Goal: Check status: Check status

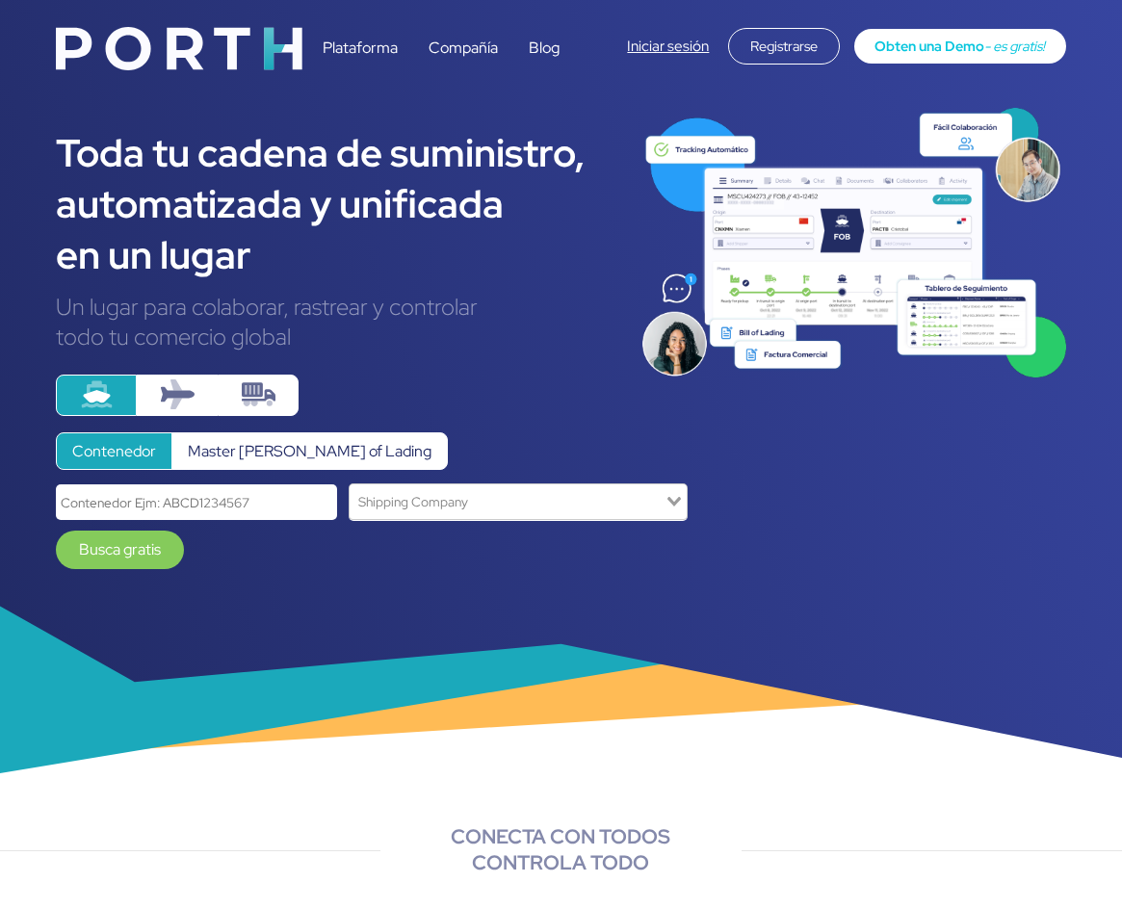
click at [693, 39] on link "Iniciar sesión" at bounding box center [668, 46] width 82 height 19
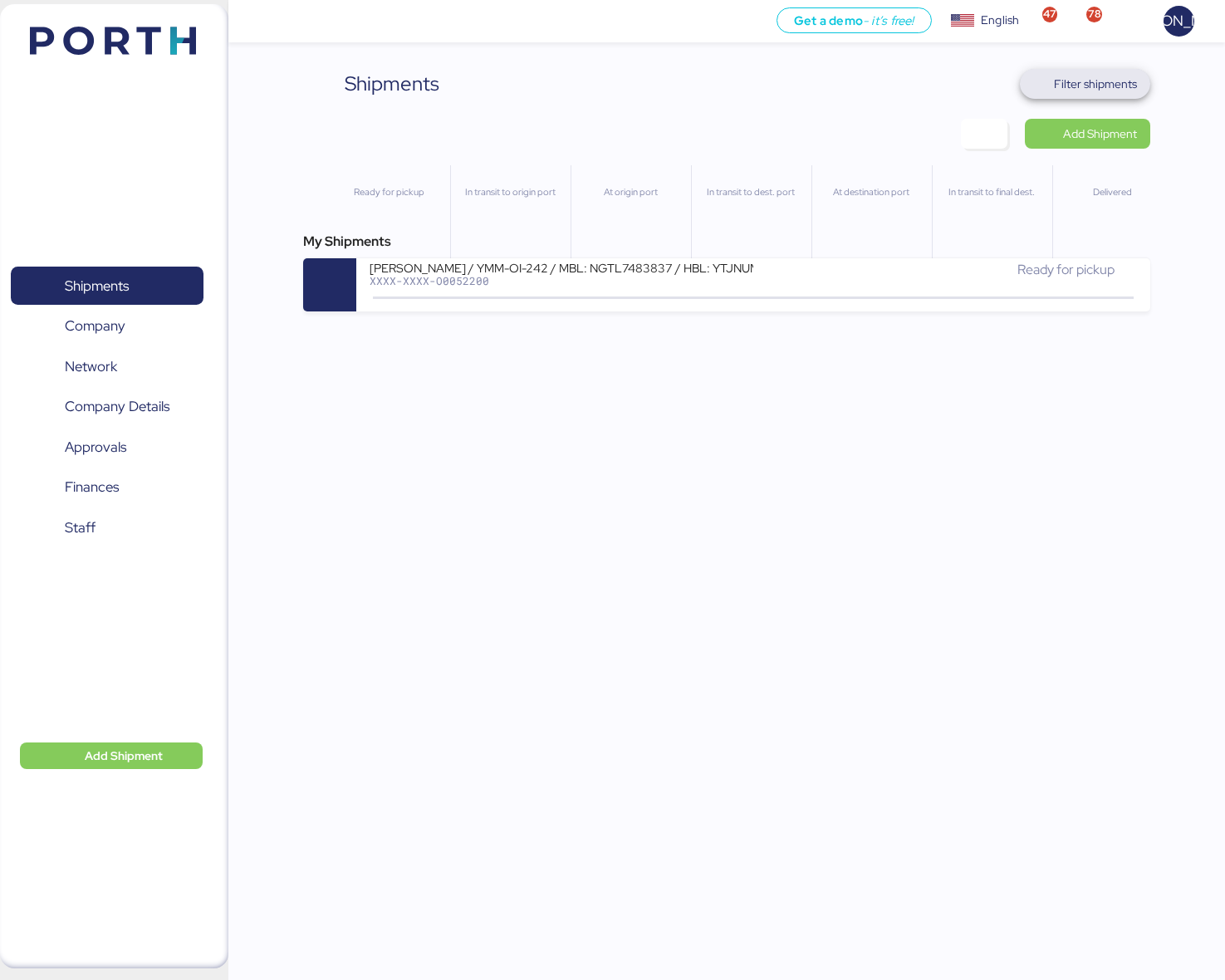
click at [1089, 83] on span "Filter shipments" at bounding box center [1095, 84] width 83 height 20
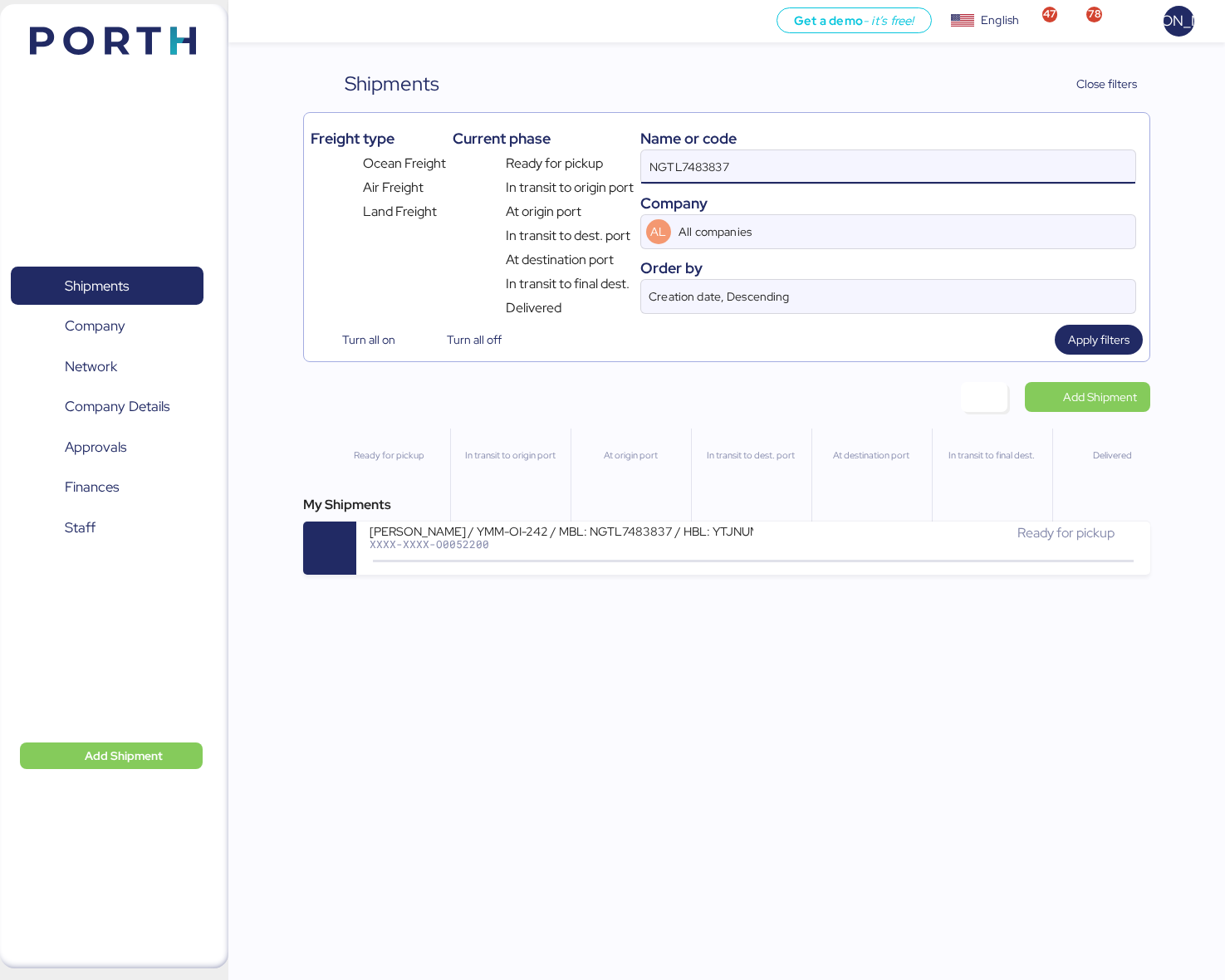
click at [780, 171] on input "NGTL7483837" at bounding box center [888, 166] width 494 height 34
paste input "O0052216/174760"
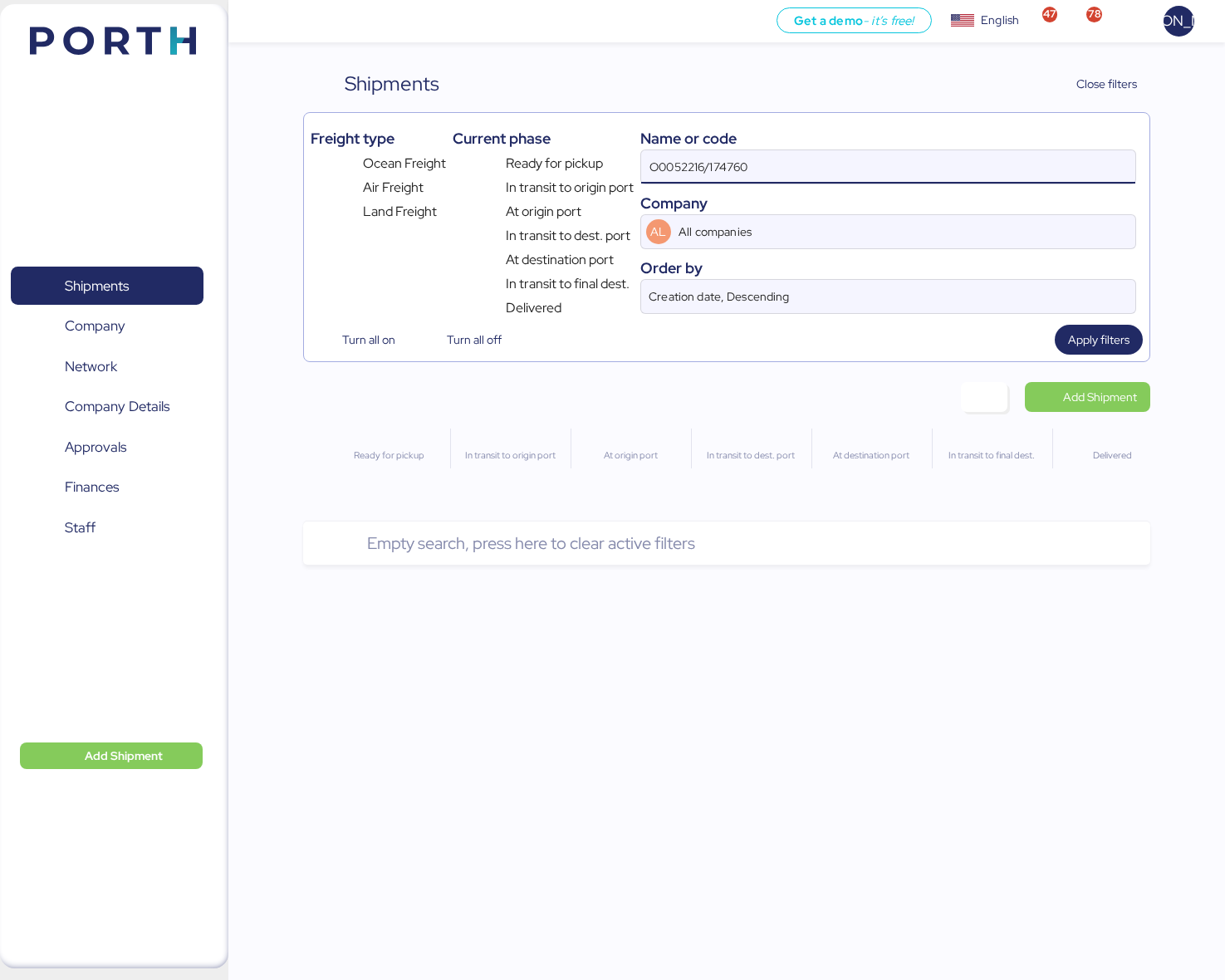
click at [780, 171] on input "O0052216/174760" at bounding box center [888, 166] width 494 height 34
type input "O0052216"
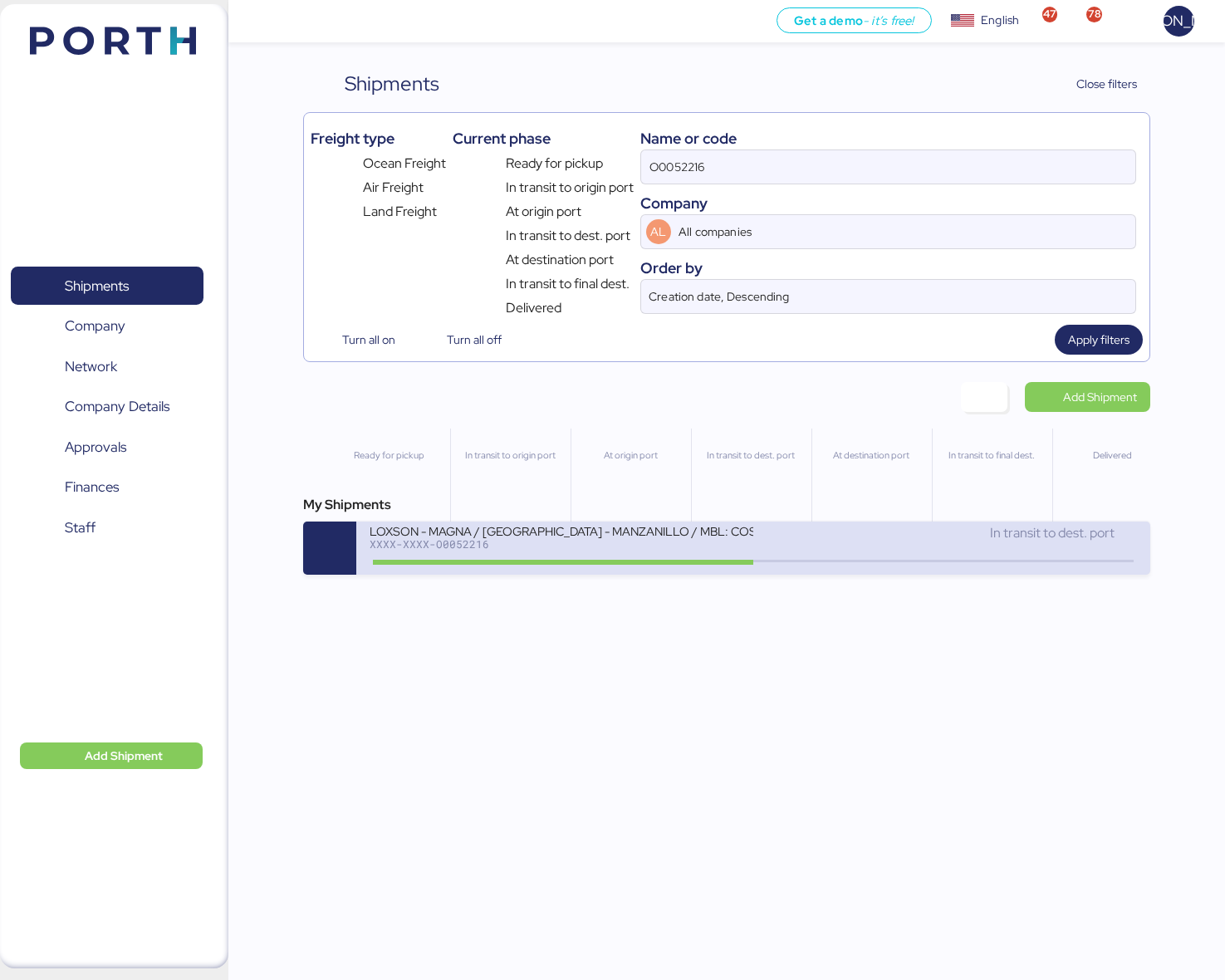
click at [797, 570] on div "LOXSON - MAGNA / SHANGHAI - MANZANILLO / MBL: COSU6429164750 - HBL: KSSE2509005…" at bounding box center [753, 548] width 794 height 53
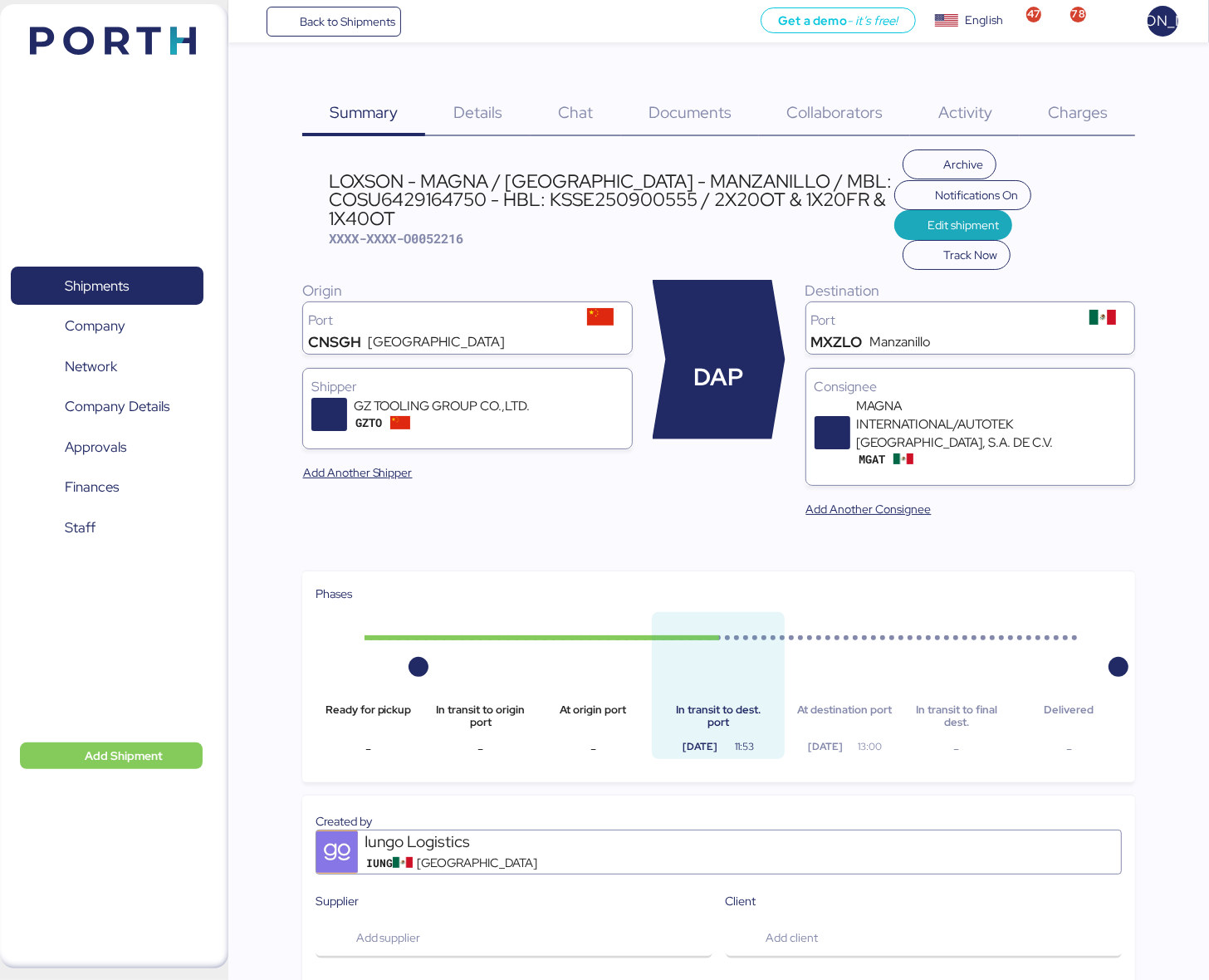
click at [689, 112] on span "Documents" at bounding box center [690, 112] width 83 height 22
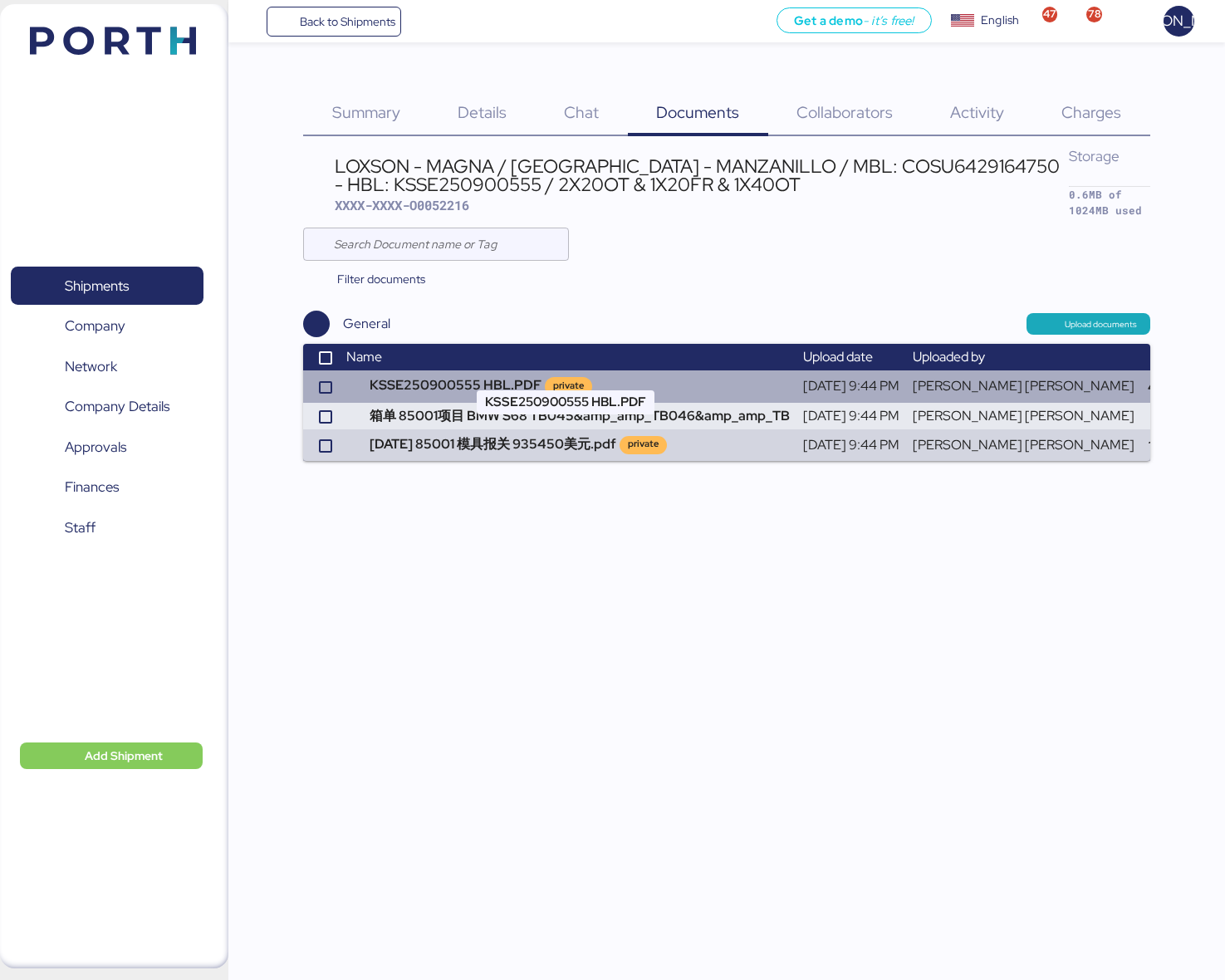
click at [532, 371] on td "KSSE250900555 HBL.PDF private" at bounding box center [568, 386] width 457 height 32
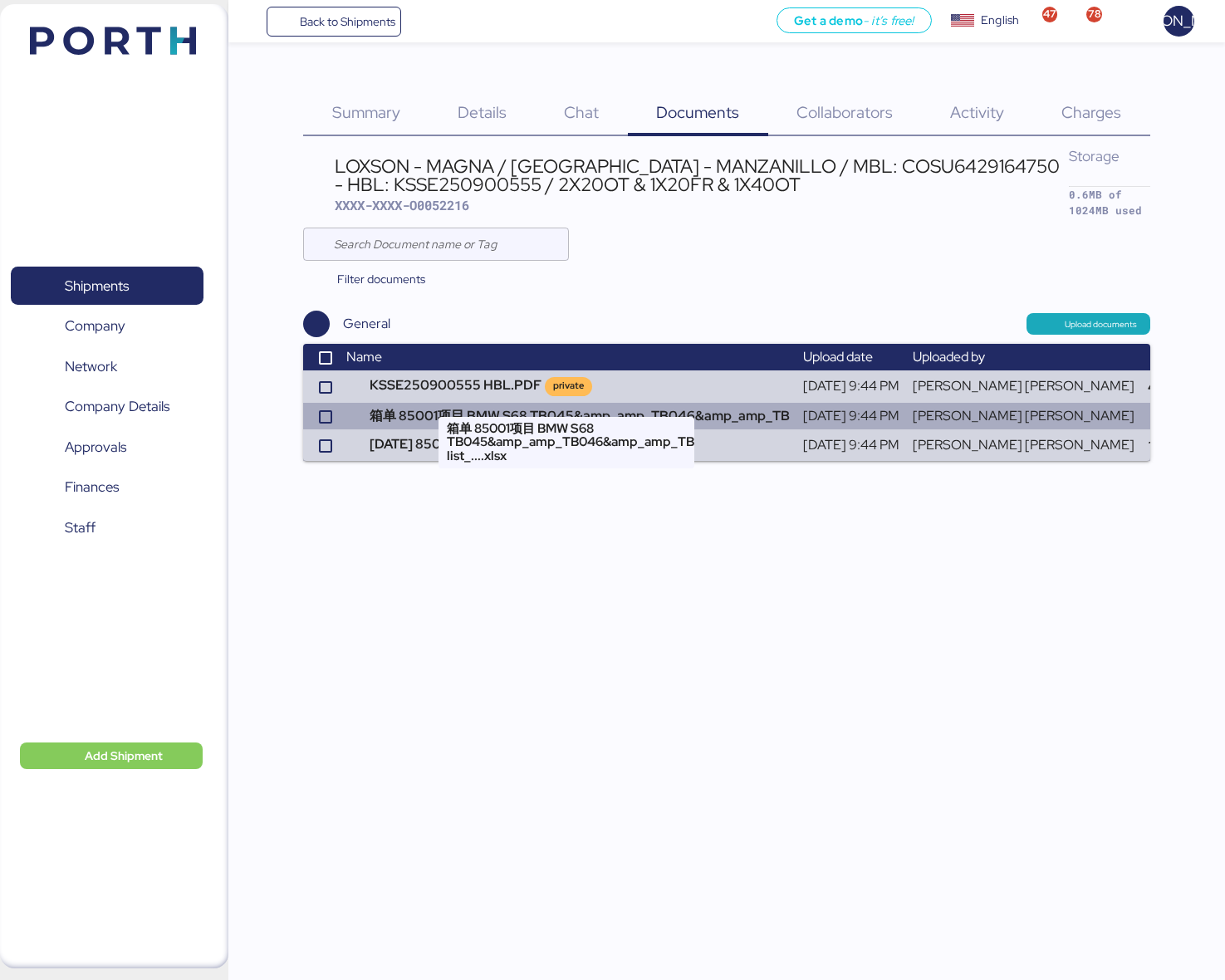
click at [487, 403] on td "箱单 85001项目 BMW S68 TB045&amp_amp_TB046&amp_amp_TB" at bounding box center [568, 415] width 457 height 27
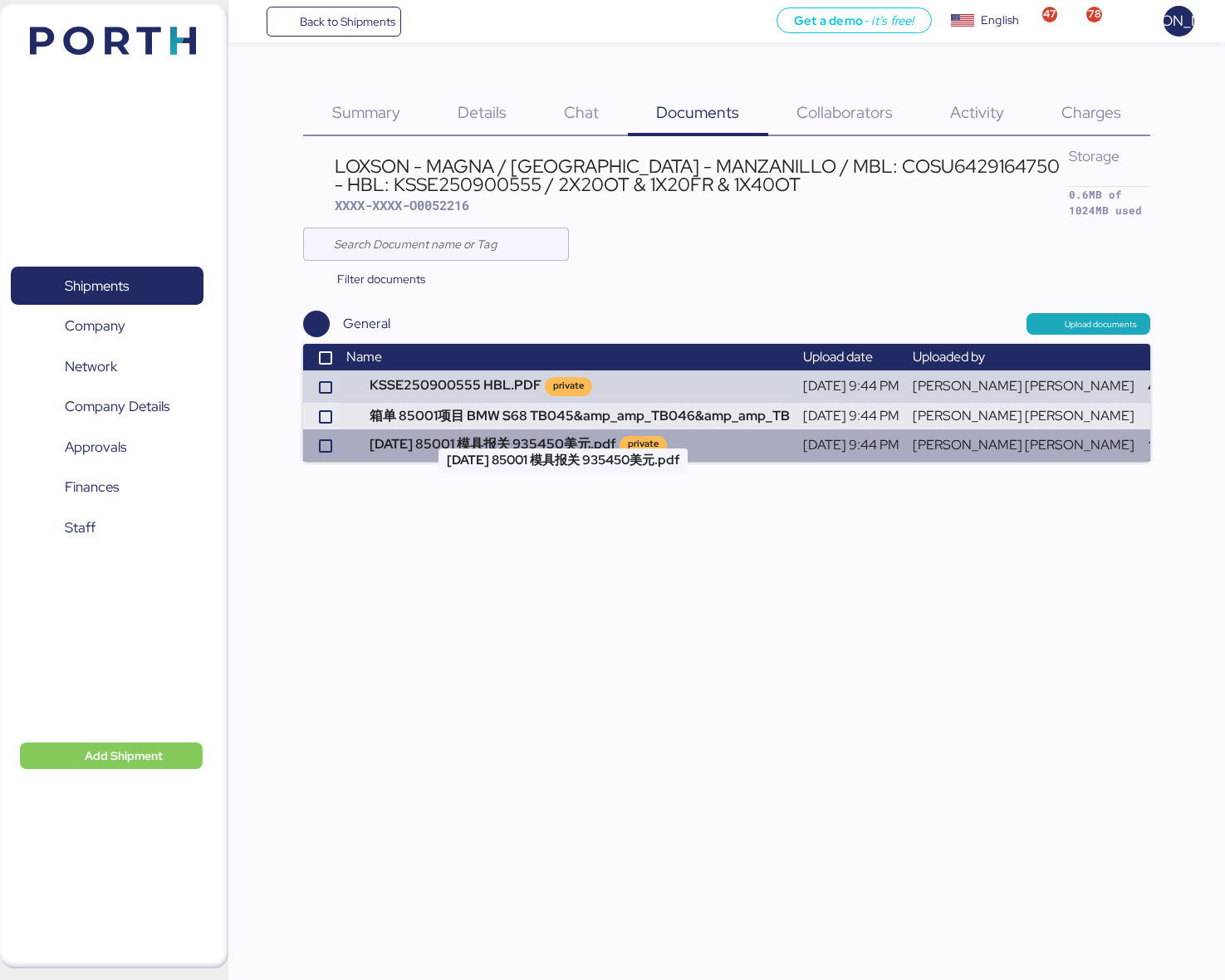
click at [584, 429] on td "2025.9.9 85001 模具报关 935450美元.pdf private" at bounding box center [568, 445] width 457 height 32
click at [462, 429] on td "2025.9.9 85001 模具报关 935450美元.pdf private" at bounding box center [568, 445] width 457 height 32
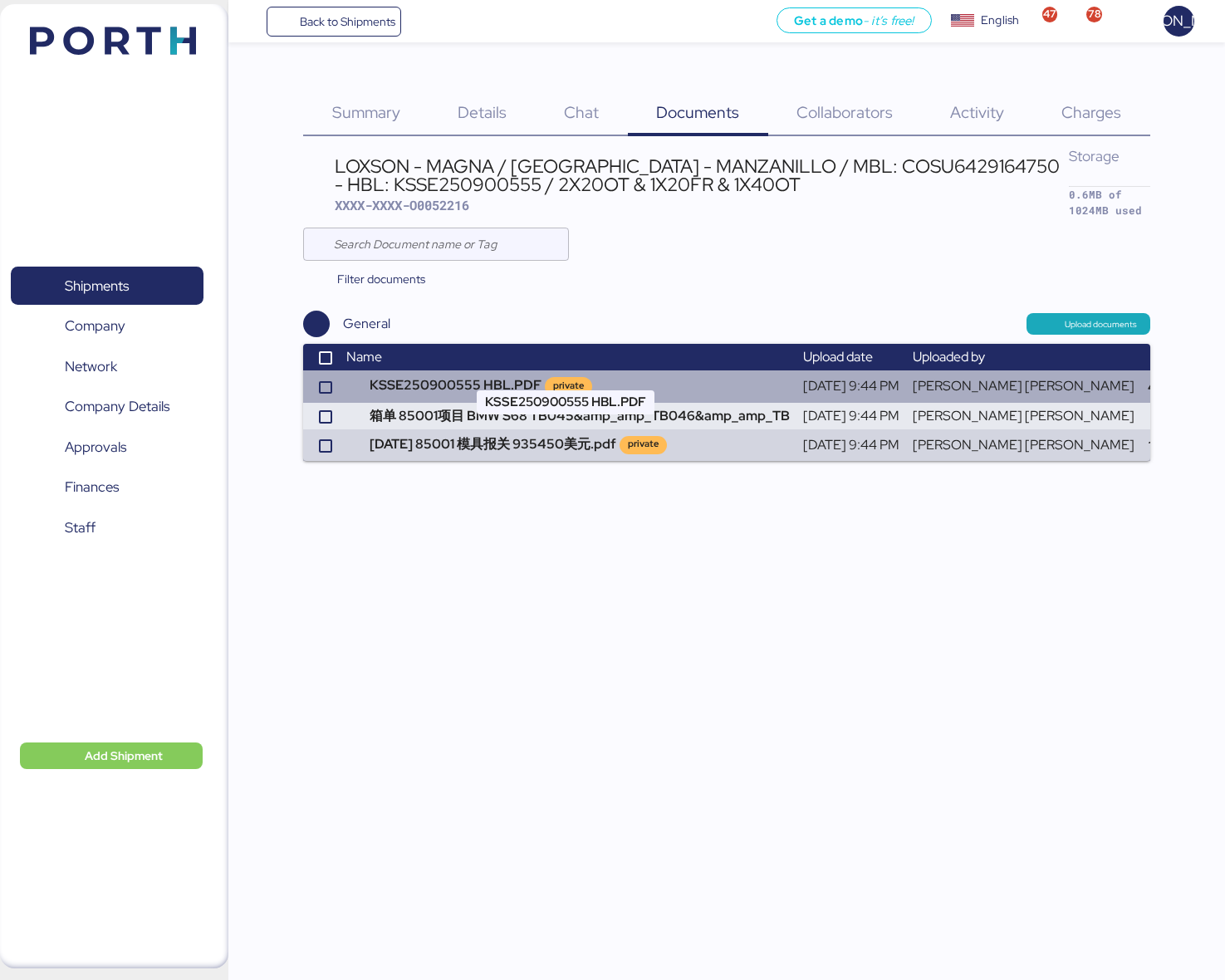
click at [434, 371] on td "KSSE250900555 HBL.PDF private" at bounding box center [568, 386] width 457 height 32
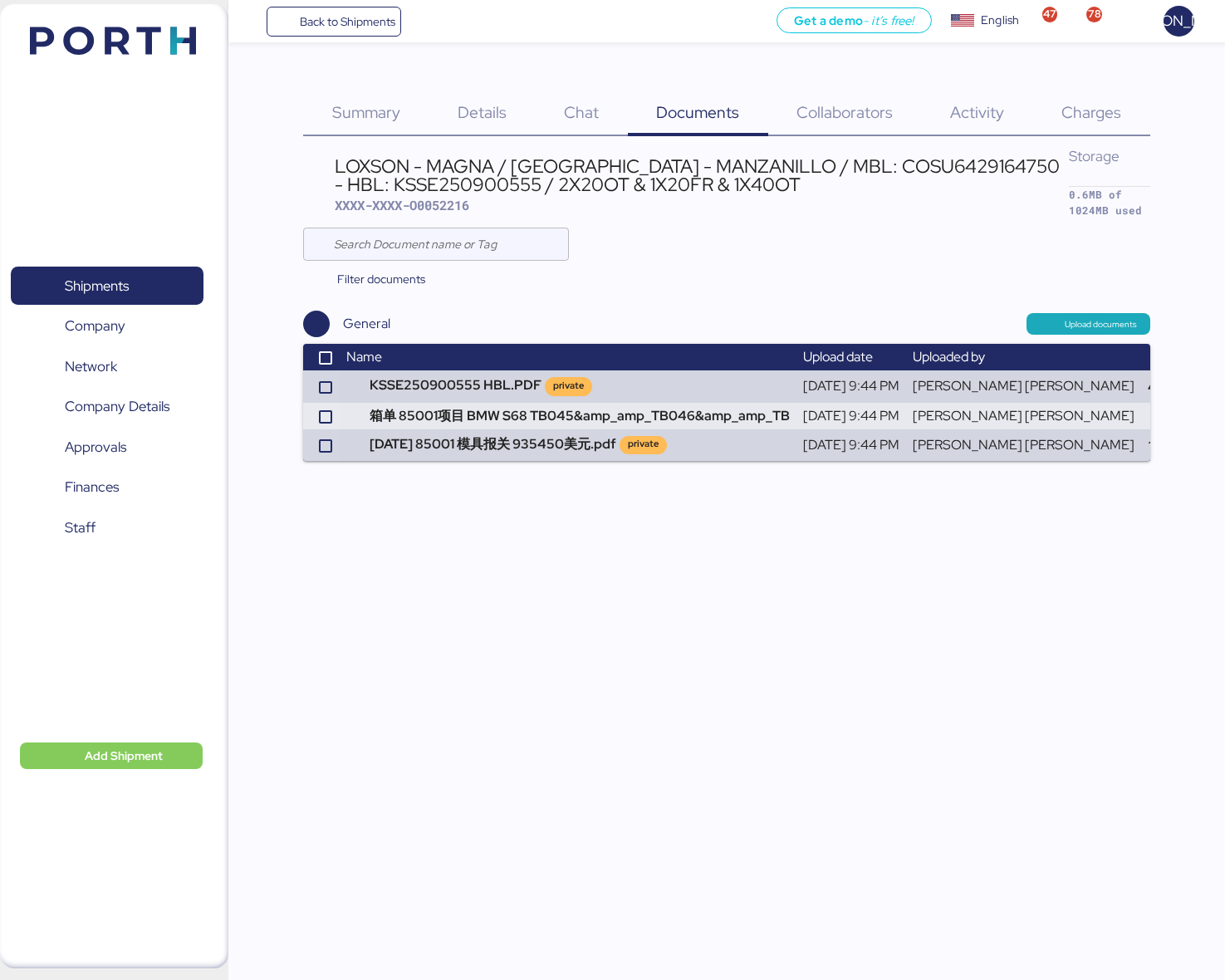
click at [507, 102] on span "Details" at bounding box center [482, 112] width 49 height 22
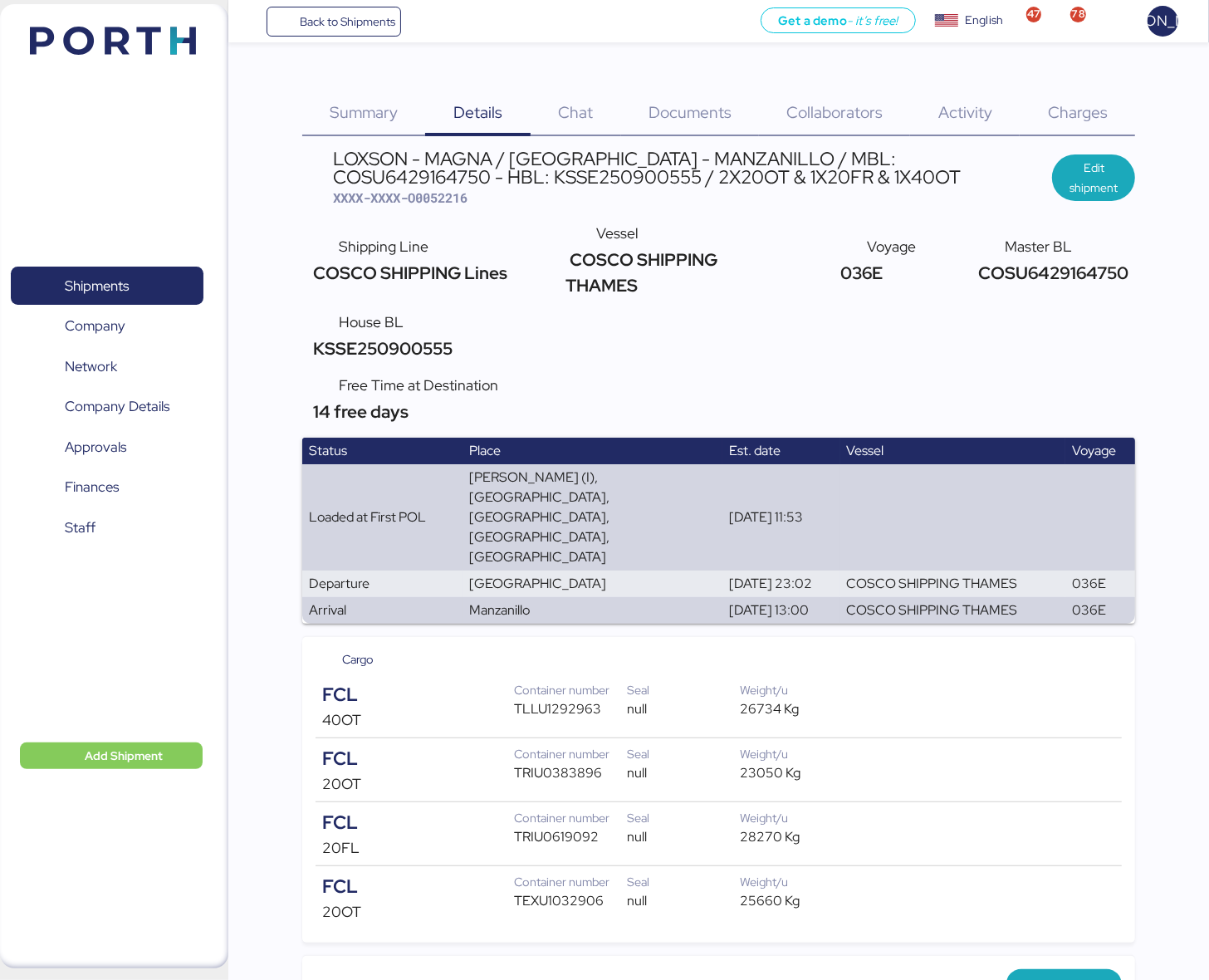
click at [1088, 121] on span "Charges" at bounding box center [1078, 112] width 60 height 22
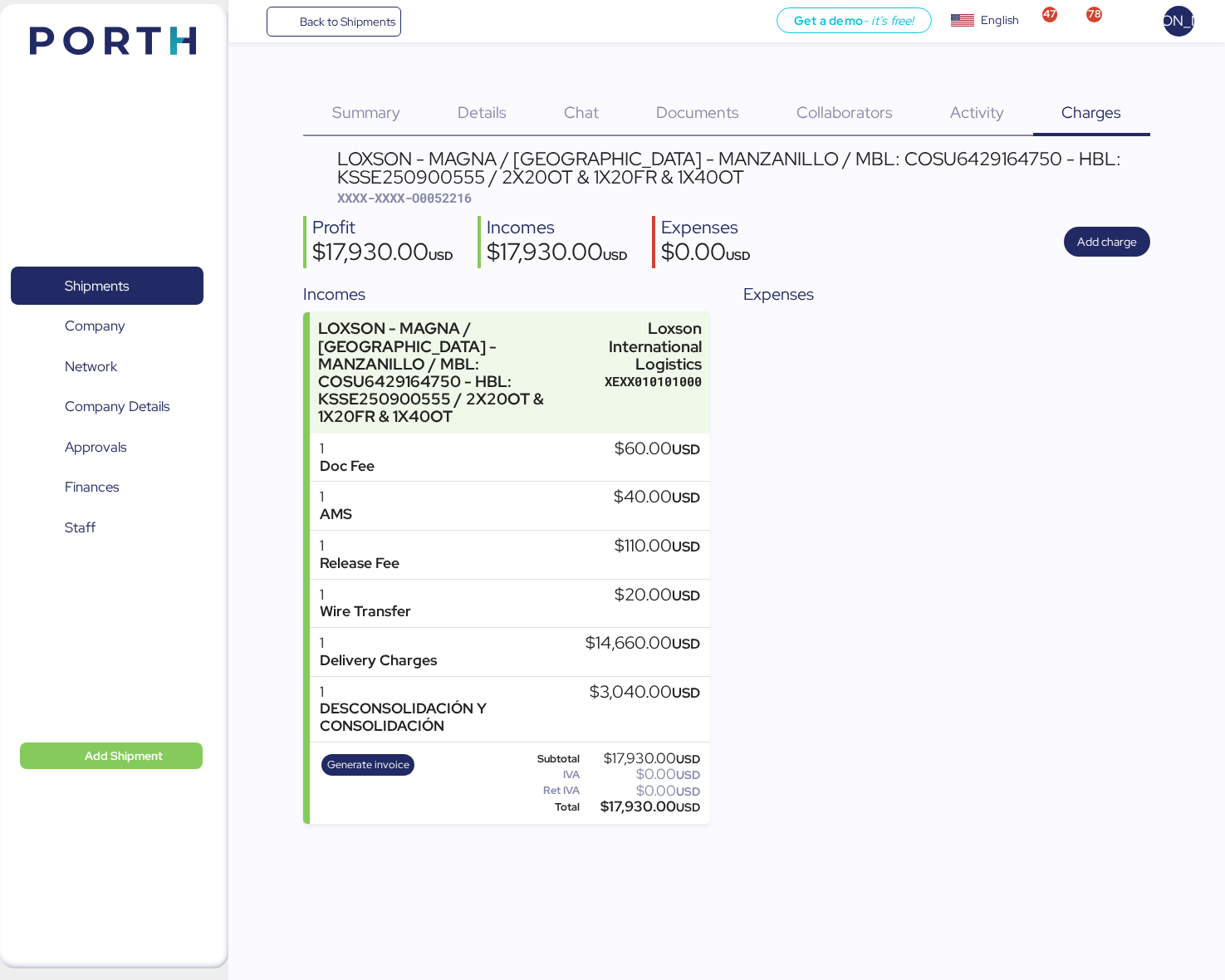
click at [400, 102] on span "Summary" at bounding box center [366, 112] width 68 height 22
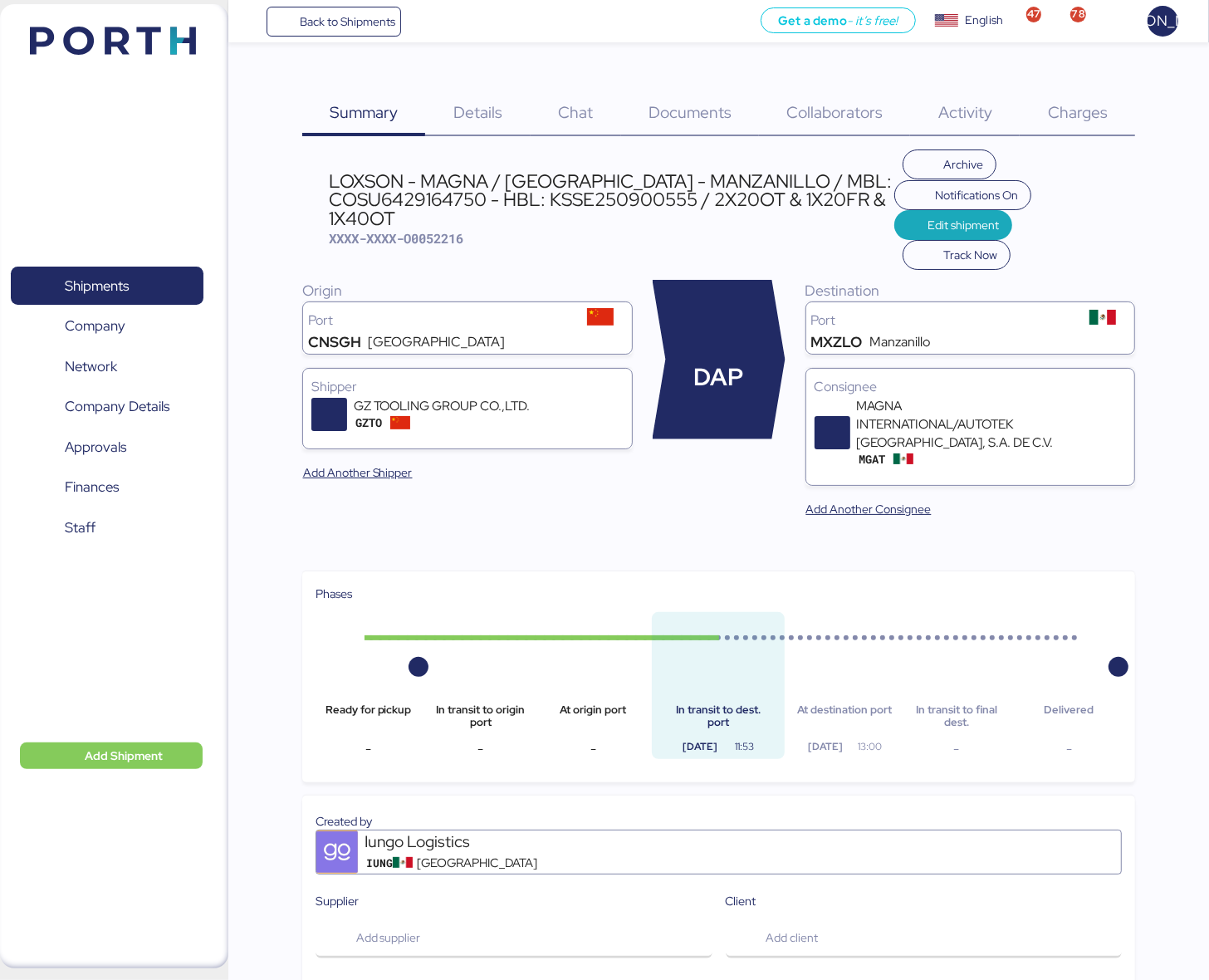
click at [662, 109] on span "Documents" at bounding box center [690, 112] width 83 height 22
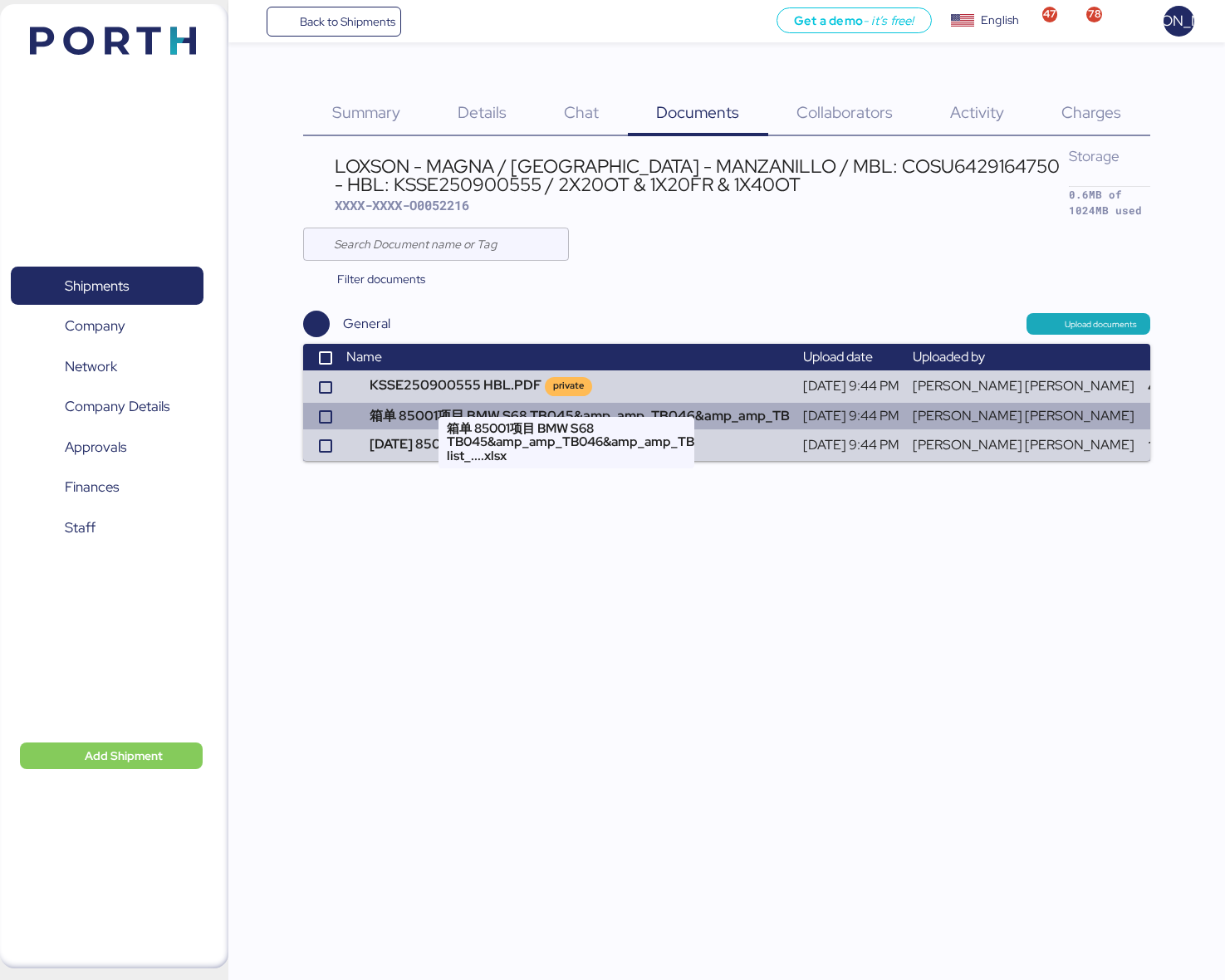
click at [522, 403] on td "箱单 85001项目 BMW S68 TB045&amp_amp_TB046&amp_amp_TB" at bounding box center [568, 415] width 457 height 27
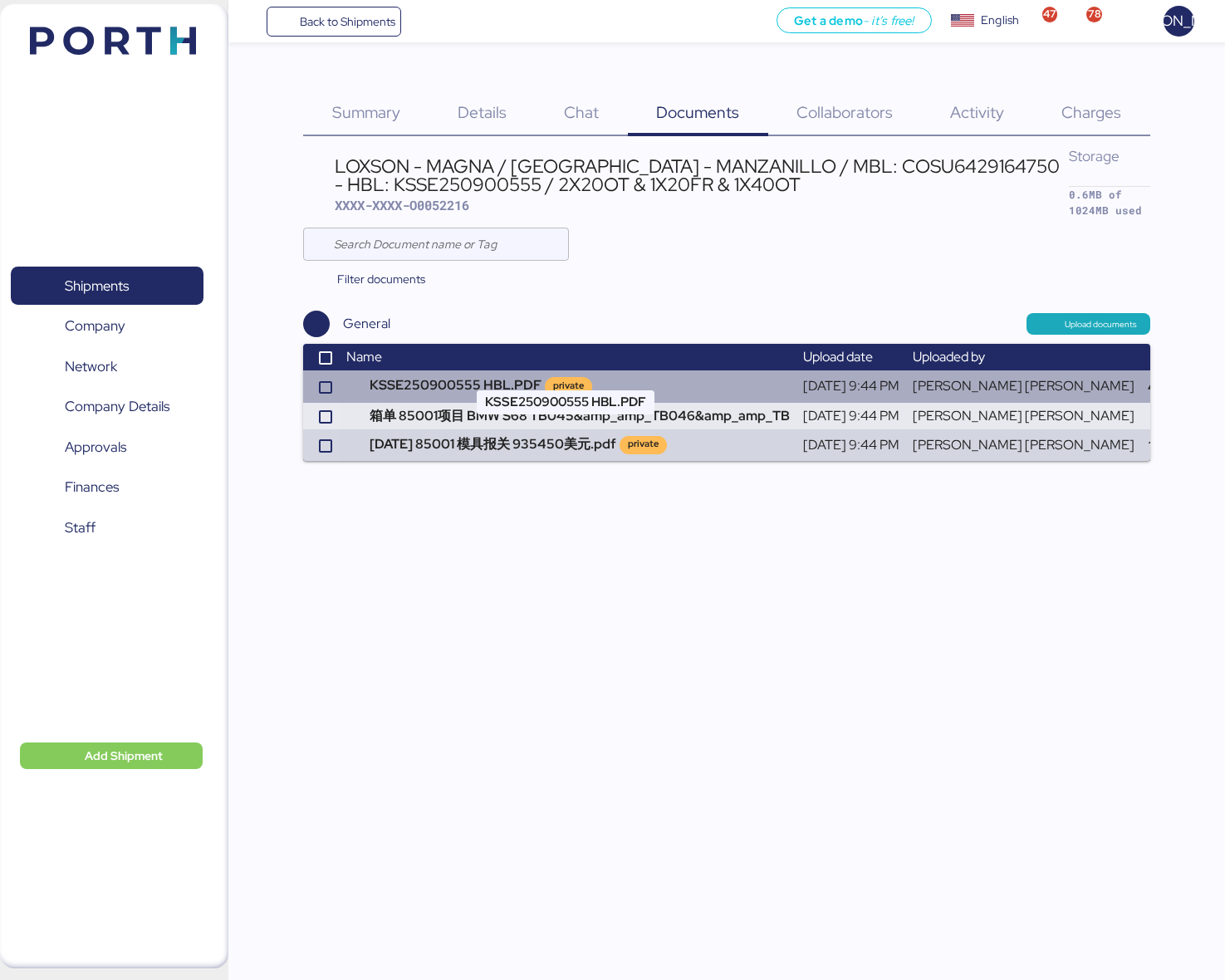
click at [428, 371] on td "KSSE250900555 HBL.PDF private" at bounding box center [568, 386] width 457 height 32
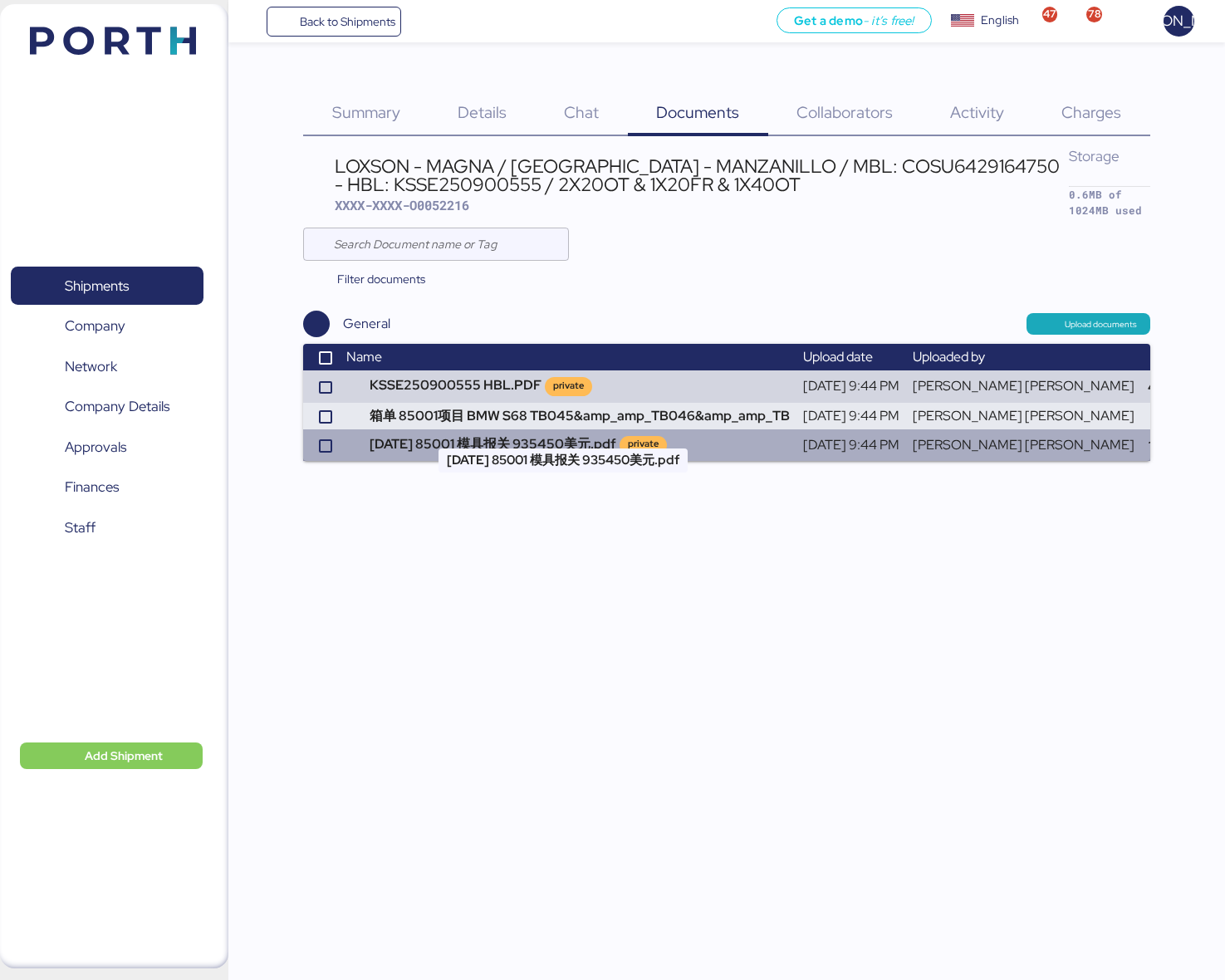
click at [478, 429] on td "2025.9.9 85001 模具报关 935450美元.pdf private" at bounding box center [568, 445] width 457 height 32
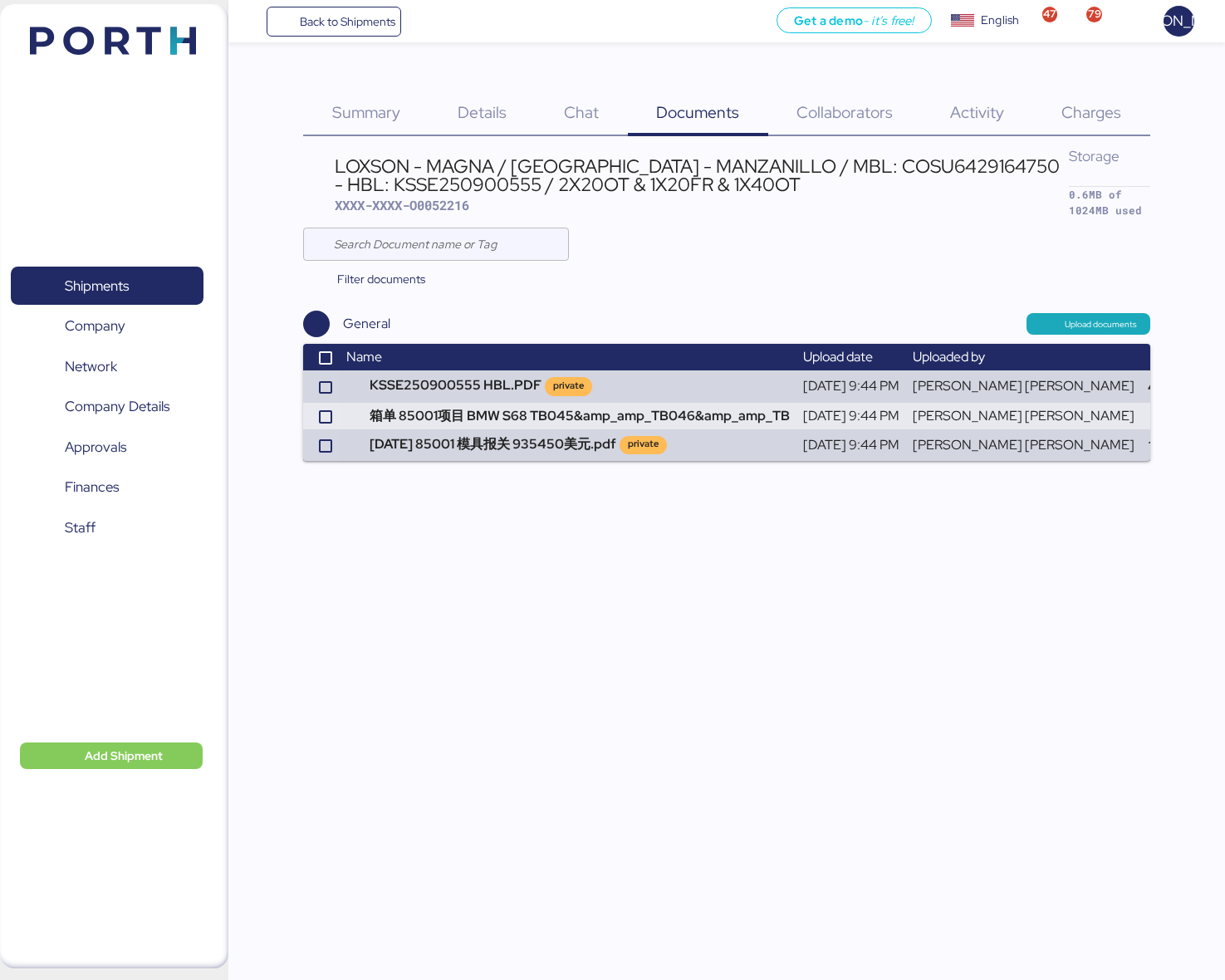
click at [859, 157] on div "LOXSON - MAGNA / SHANGHAI - MANZANILLO / MBL: COSU6429164750 - HBL: KSSE2509005…" at bounding box center [701, 175] width 734 height 37
copy div "COSU6429164750"
drag, startPoint x: 515, startPoint y: 102, endPoint x: 521, endPoint y: 89, distance: 14.3
click at [515, 102] on div "Details 0" at bounding box center [481, 103] width 106 height 67
